Goal: Transaction & Acquisition: Purchase product/service

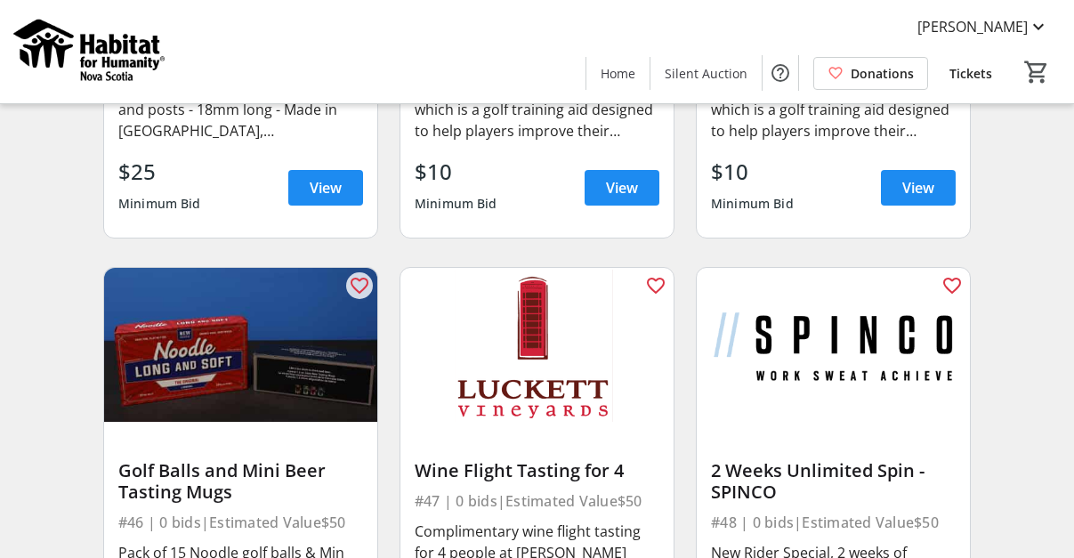
scroll to position [7013, 0]
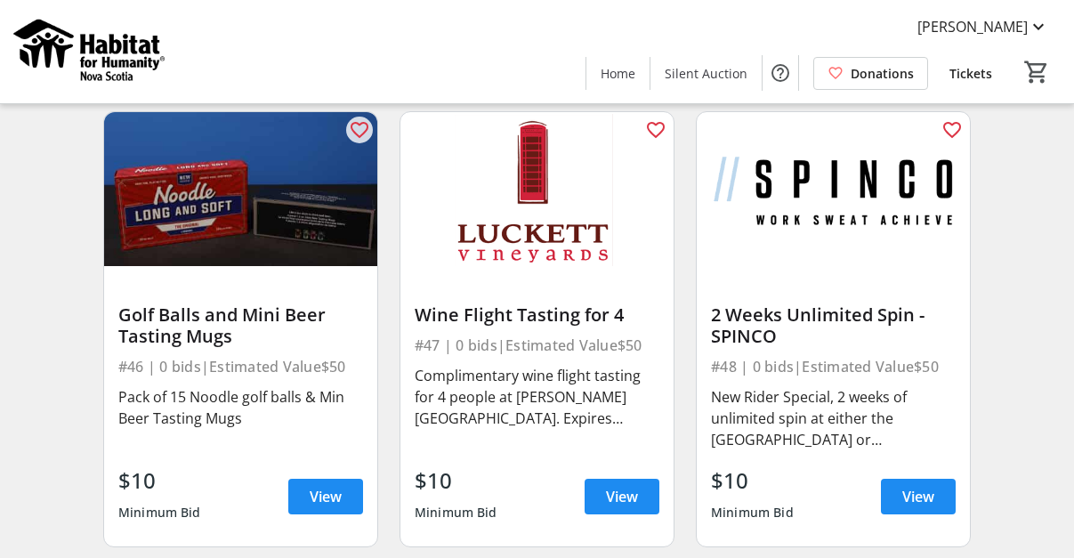
click at [224, 176] on img at bounding box center [240, 189] width 273 height 154
click at [315, 486] on span "View" at bounding box center [326, 496] width 32 height 21
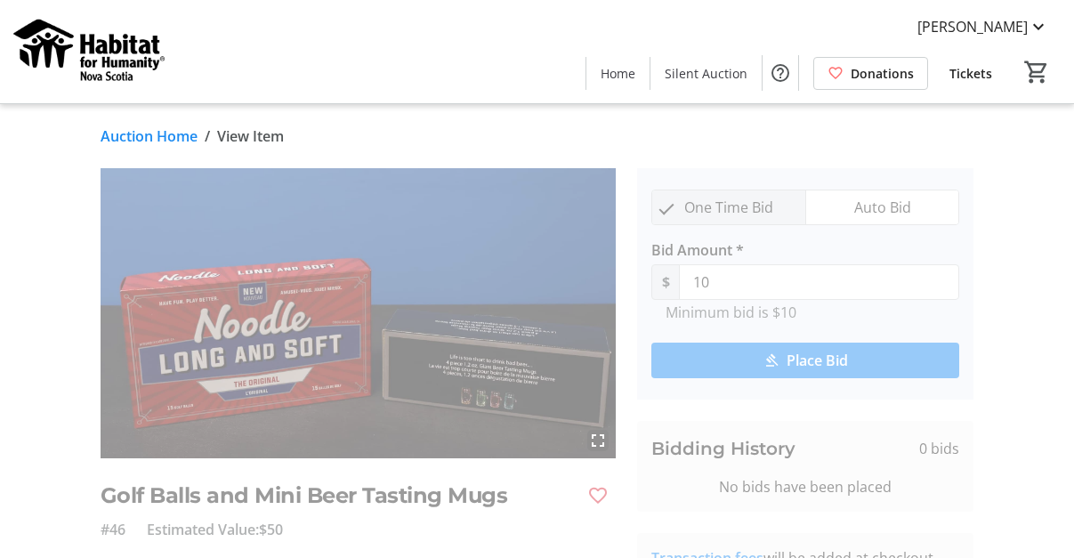
click at [598, 438] on mat-icon "fullscreen" at bounding box center [597, 440] width 21 height 21
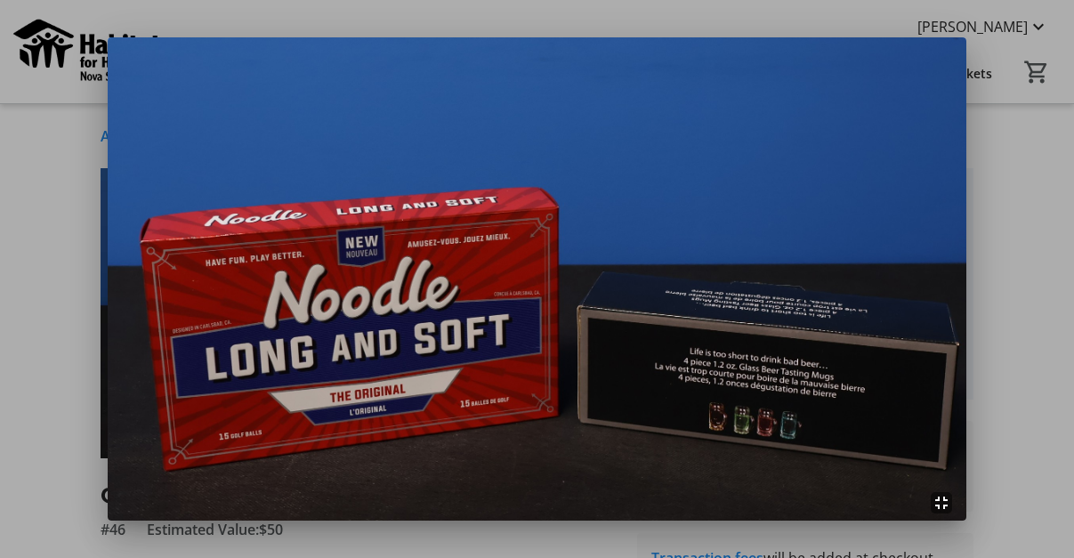
click at [959, 241] on img at bounding box center [538, 278] width 860 height 483
click at [991, 310] on div at bounding box center [537, 279] width 1074 height 558
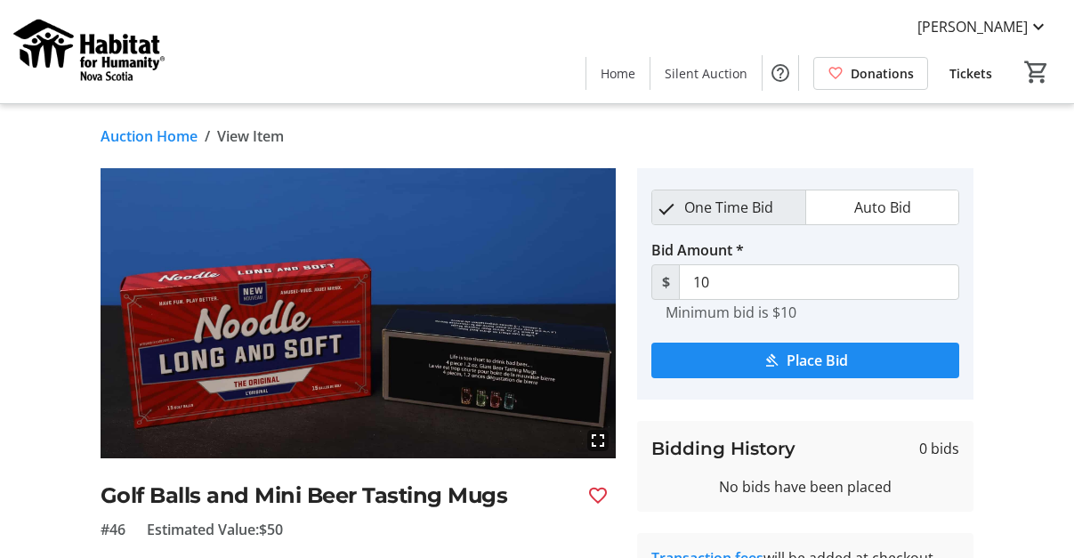
drag, startPoint x: 172, startPoint y: 309, endPoint x: 182, endPoint y: 307, distance: 10.0
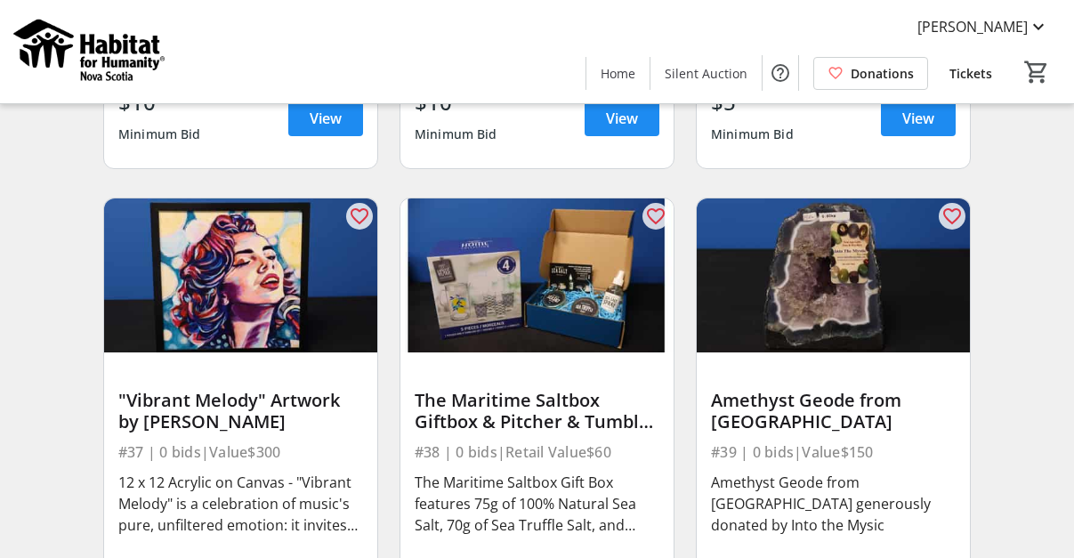
scroll to position [5411, 0]
